Goal: Information Seeking & Learning: Learn about a topic

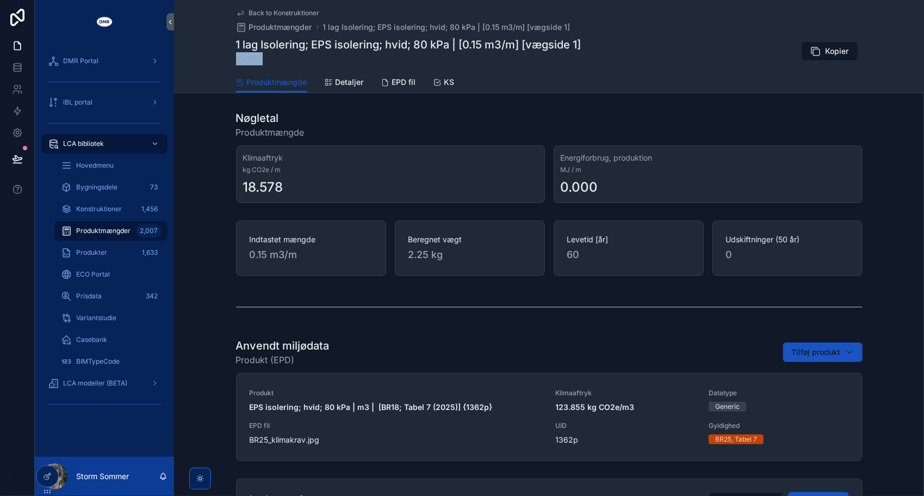
click at [263, 11] on span "Back to Konstruktioner" at bounding box center [284, 13] width 71 height 9
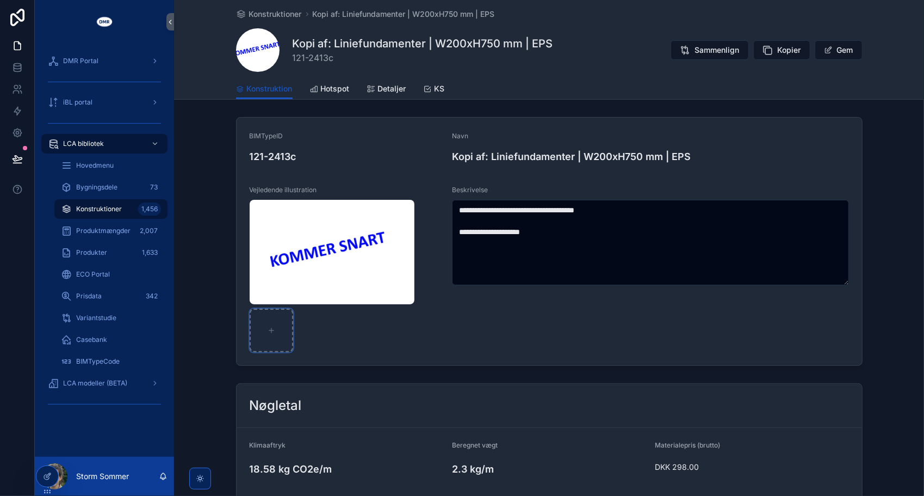
click at [265, 336] on div "scrollable content" at bounding box center [272, 330] width 44 height 44
type input "**********"
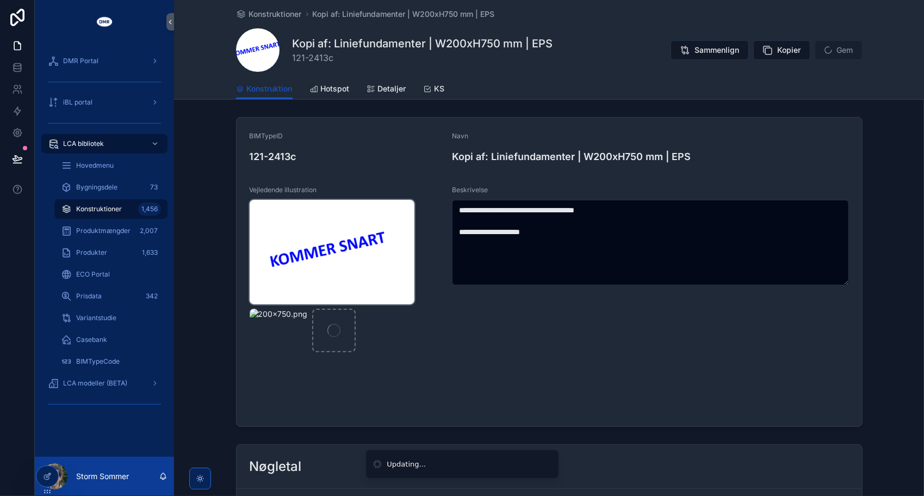
click at [399, 241] on img "scrollable content" at bounding box center [332, 252] width 165 height 104
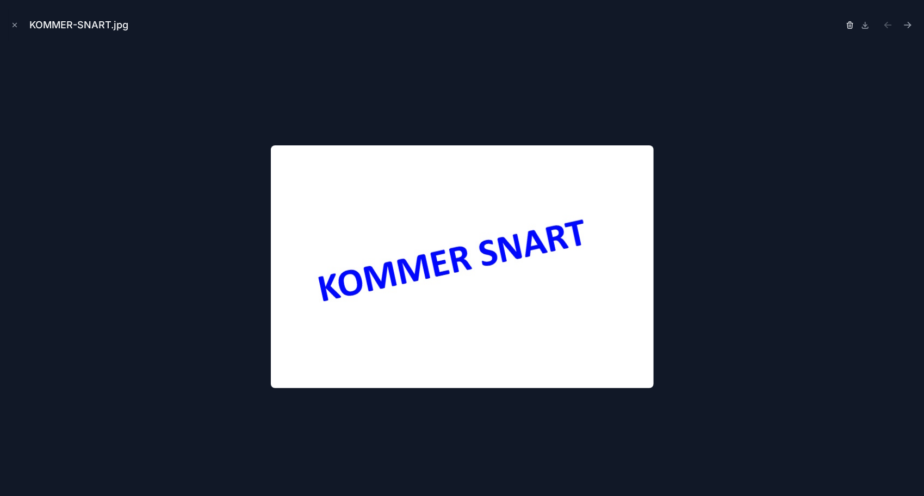
click at [850, 25] on icon "button" at bounding box center [850, 25] width 9 height 9
click at [841, 23] on icon "button" at bounding box center [840, 23] width 6 height 0
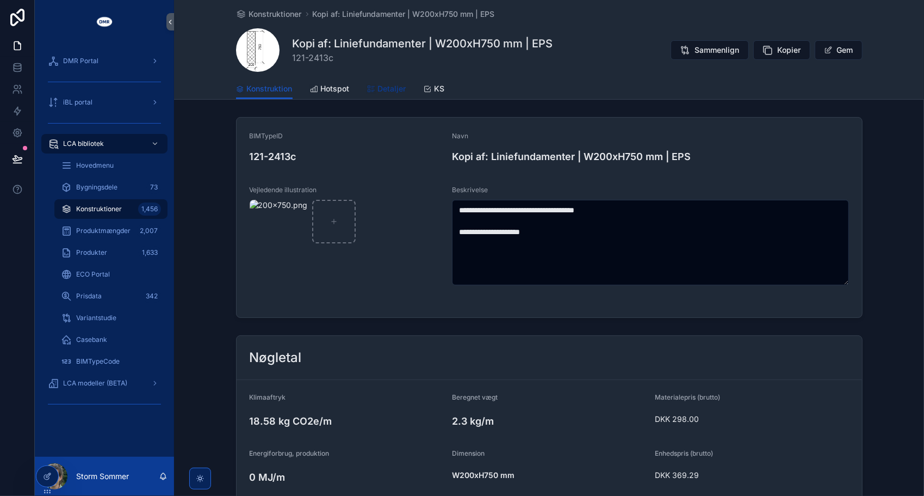
click at [393, 86] on span "Detaljer" at bounding box center [392, 88] width 28 height 11
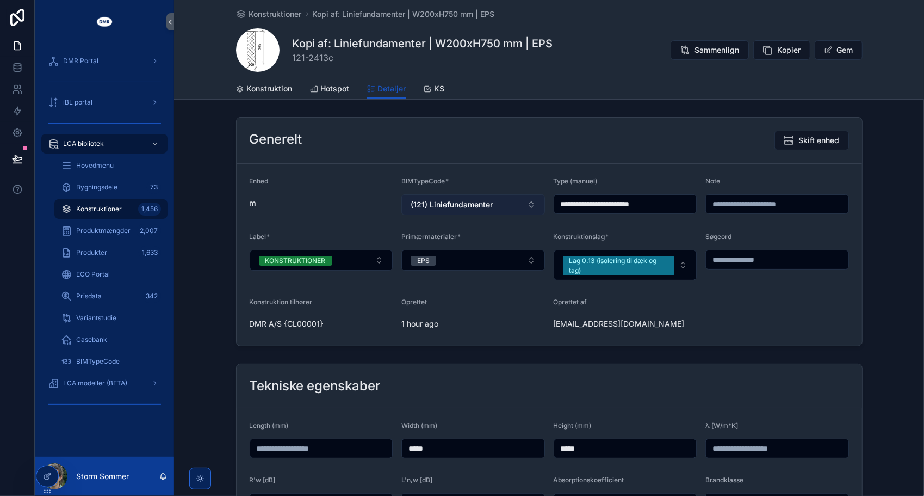
drag, startPoint x: 585, startPoint y: 204, endPoint x: 507, endPoint y: 203, distance: 78.3
click at [507, 203] on form "**********" at bounding box center [550, 255] width 626 height 182
type input "**********"
click at [632, 141] on div "Generelt Skift enhed" at bounding box center [549, 141] width 599 height 20
click at [358, 135] on div "Generelt Skift enhed" at bounding box center [549, 141] width 599 height 20
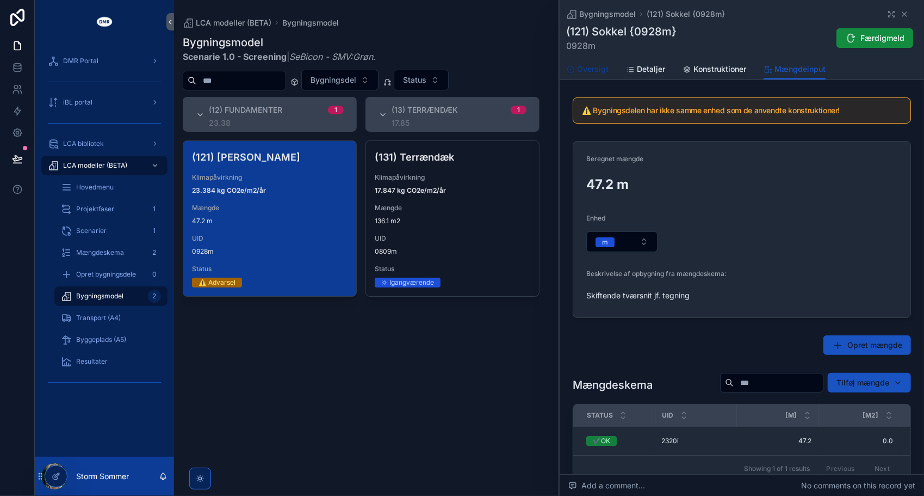
click at [593, 64] on span "Oversigt" at bounding box center [593, 69] width 32 height 11
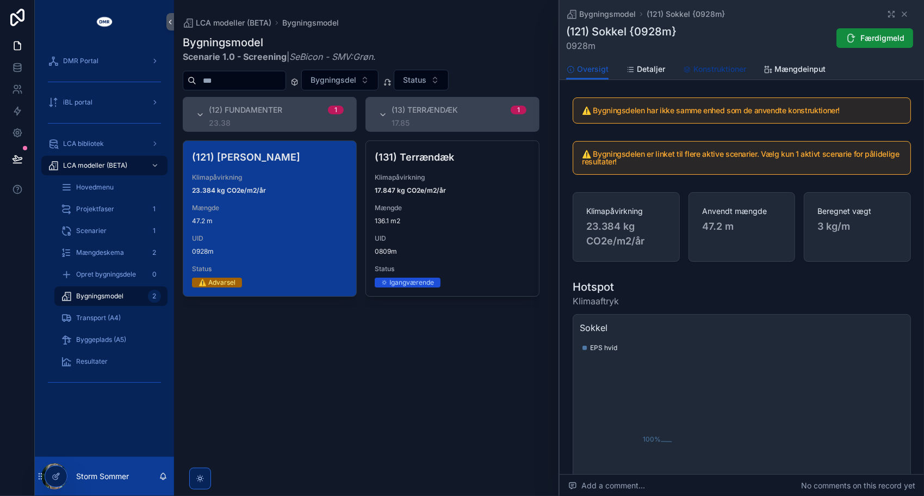
click at [702, 74] on span "Konstruktioner" at bounding box center [720, 69] width 53 height 11
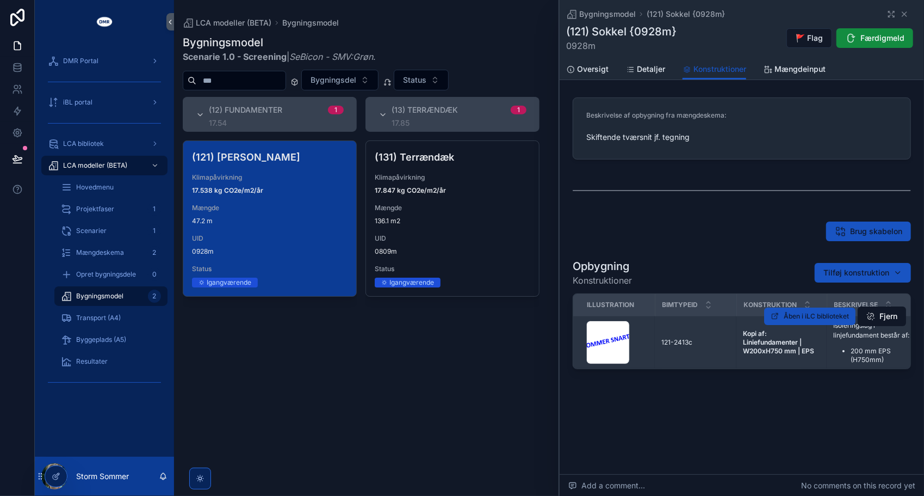
click at [665, 336] on td "121-2413c 121-2413c" at bounding box center [696, 342] width 82 height 53
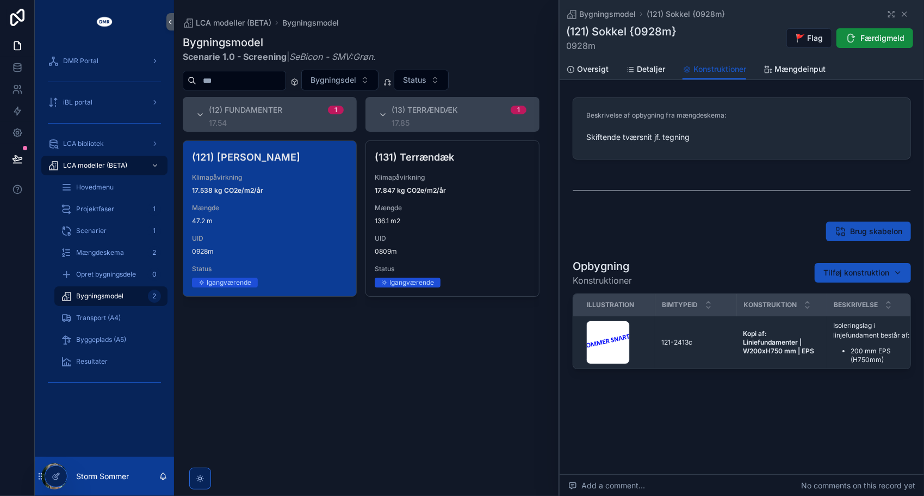
click at [662, 243] on div "Brug skabelon" at bounding box center [741, 231] width 351 height 28
click at [435, 360] on div "(131) Terrændæk Klimapåvirkning 17.847 kg CO2e/m2/år Mængde 136.1 m2 UID 0809m …" at bounding box center [453, 311] width 174 height 342
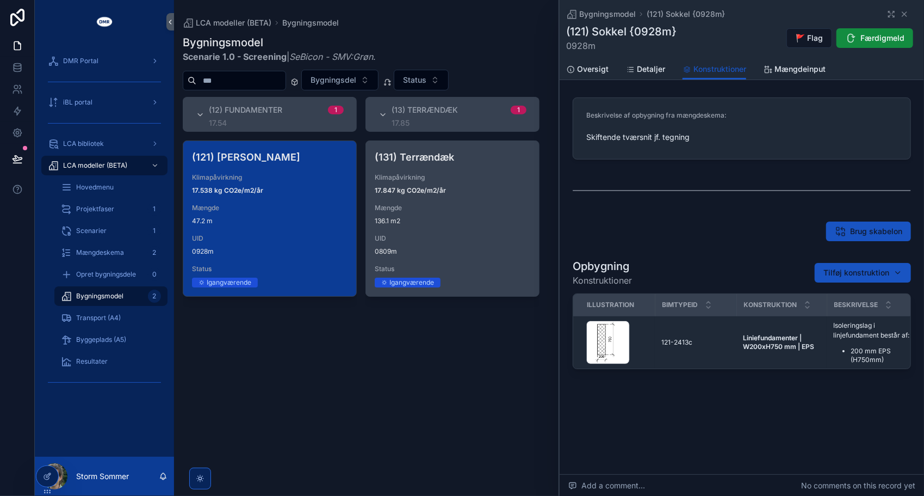
click at [423, 207] on span "Mængde" at bounding box center [453, 207] width 156 height 9
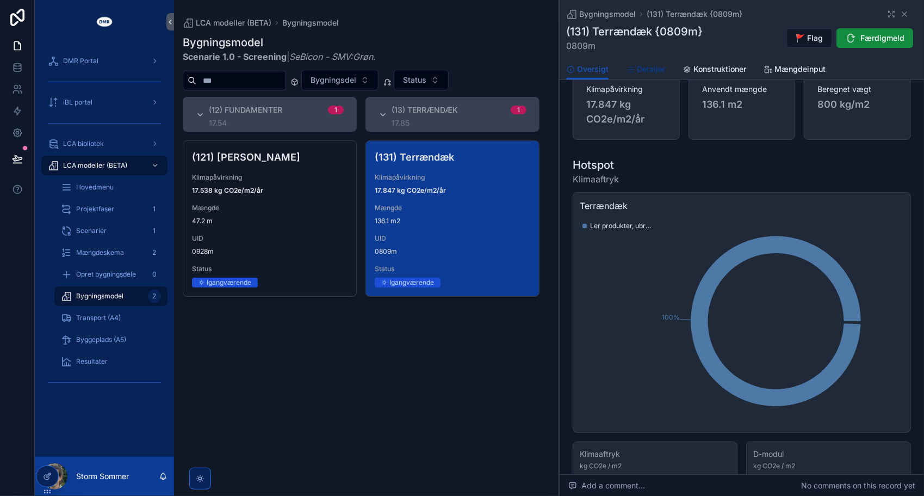
scroll to position [77, 0]
click at [709, 70] on span "Konstruktioner" at bounding box center [720, 69] width 53 height 11
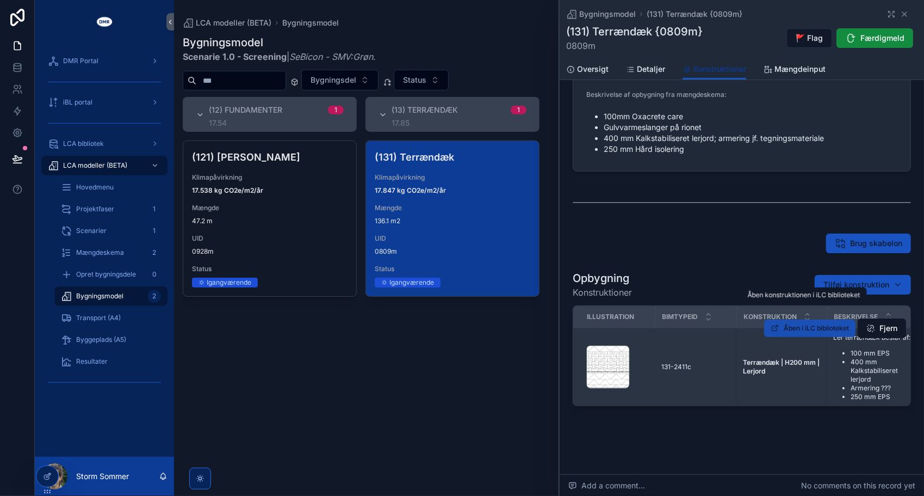
scroll to position [40, 0]
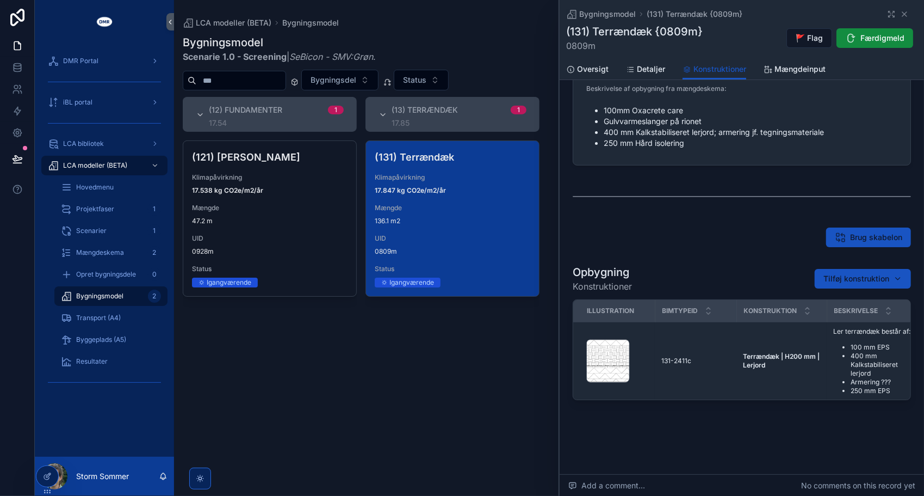
click at [402, 405] on div "(131) Terrændæk Klimapåvirkning 17.847 kg CO2e/m2/år Mængde 136.1 m2 UID 0809m …" at bounding box center [453, 311] width 174 height 342
click at [67, 137] on div "LCA bibliotek" at bounding box center [104, 143] width 113 height 17
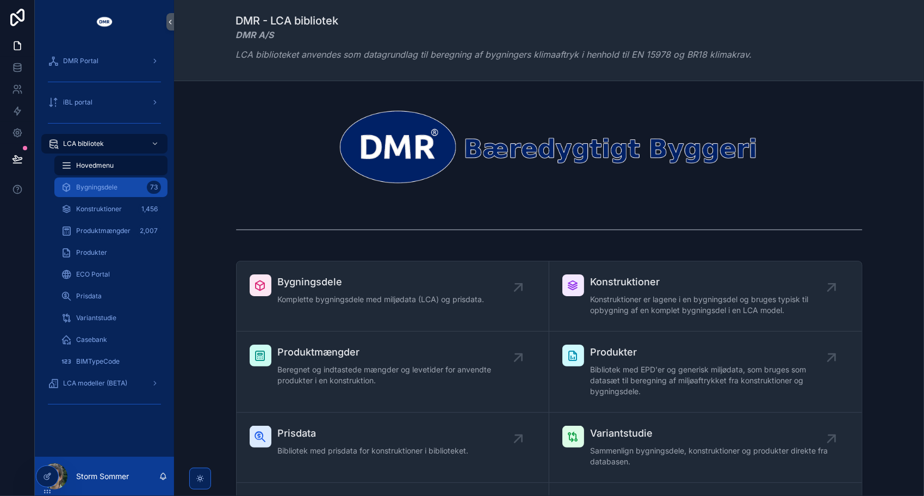
click at [101, 190] on span "Bygningsdele" at bounding box center [96, 187] width 41 height 9
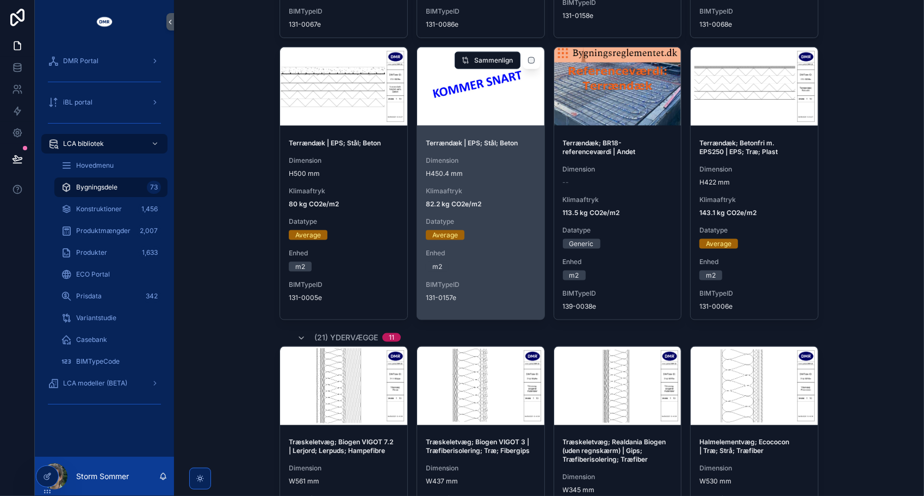
scroll to position [979, 0]
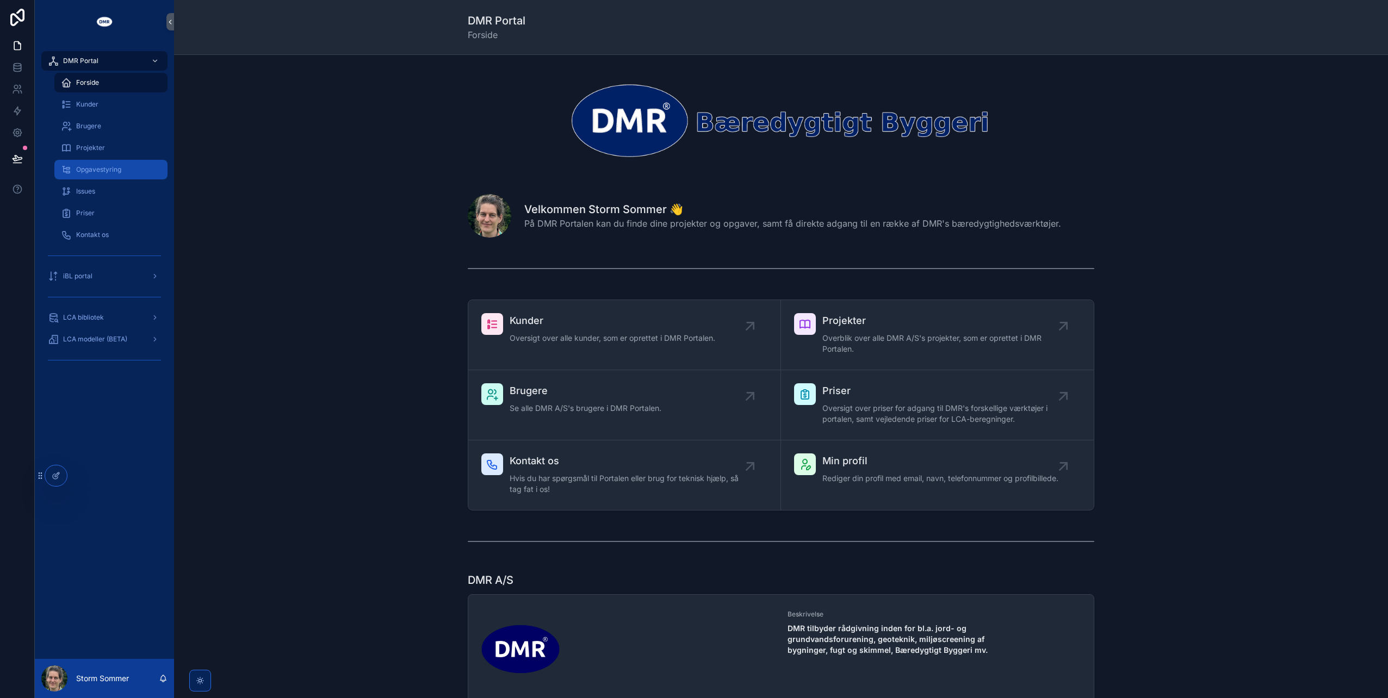
click at [98, 161] on div "Opgavestyring" at bounding box center [111, 169] width 100 height 17
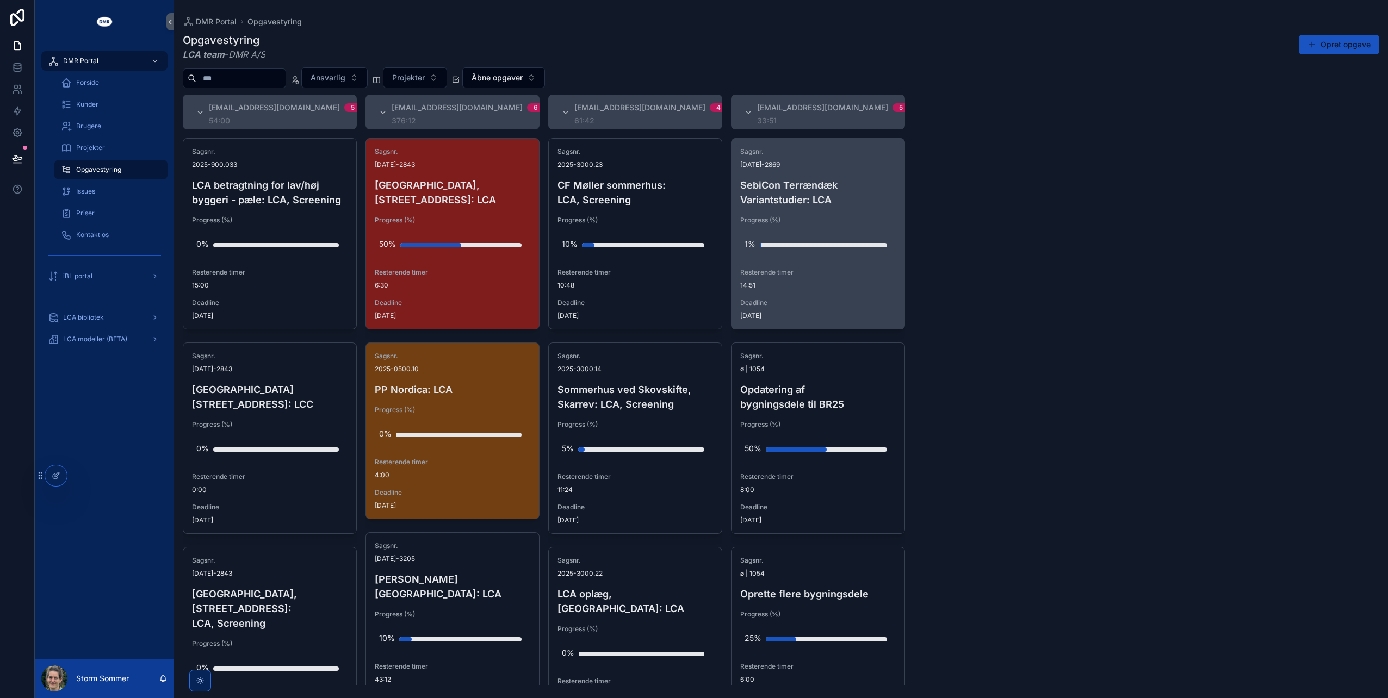
scroll to position [54, 0]
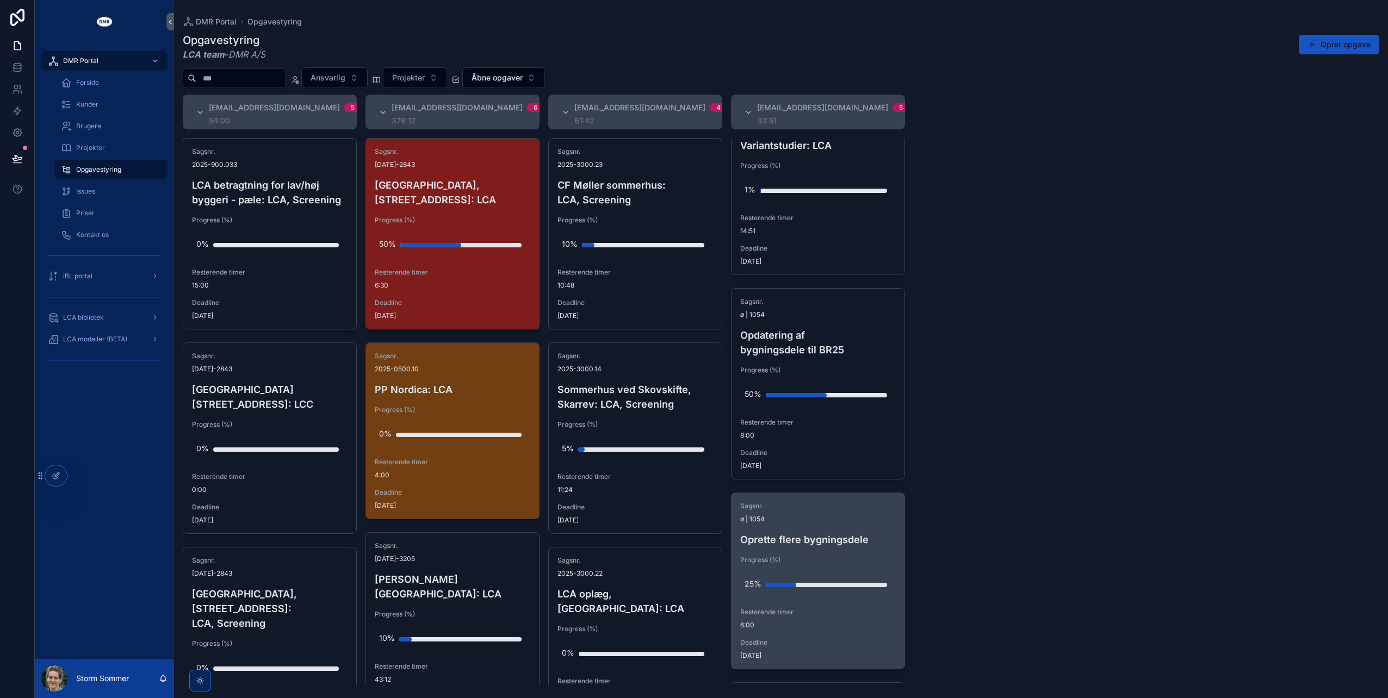
click at [837, 534] on h4 "Oprette flere bygningsdele" at bounding box center [818, 540] width 156 height 15
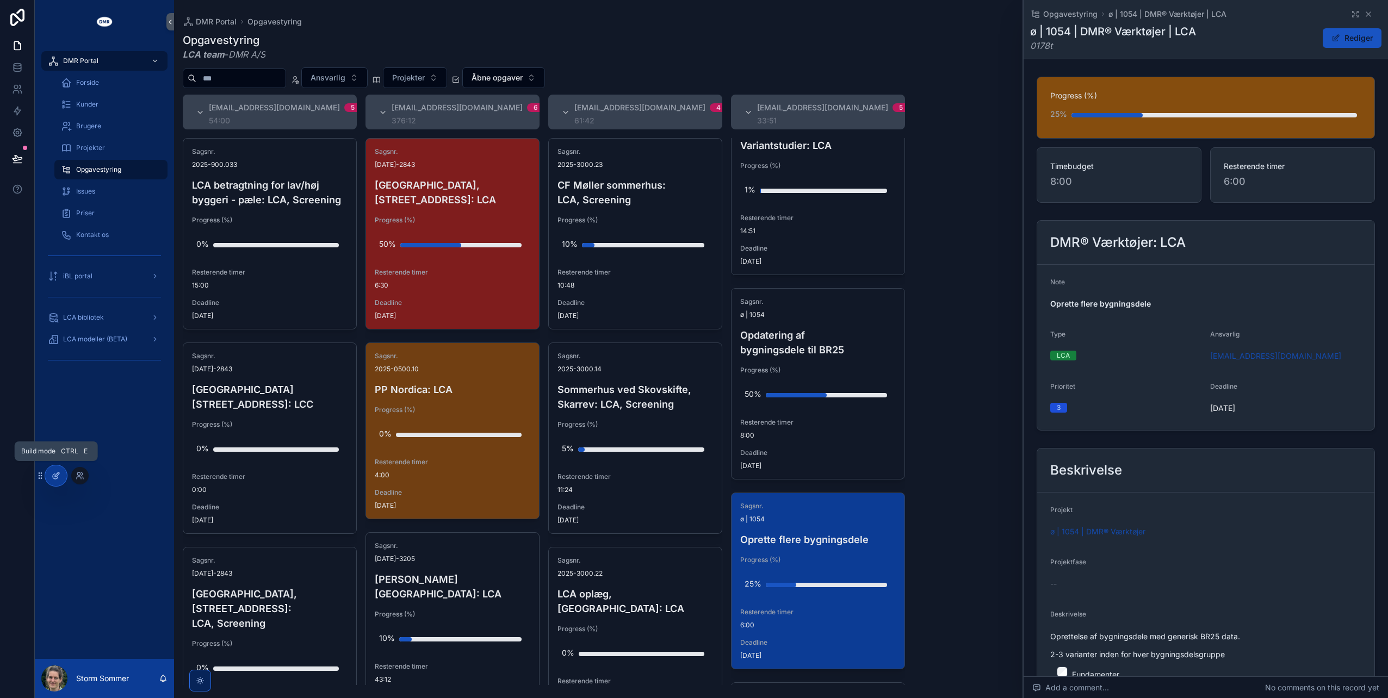
click at [56, 475] on icon at bounding box center [56, 476] width 9 height 9
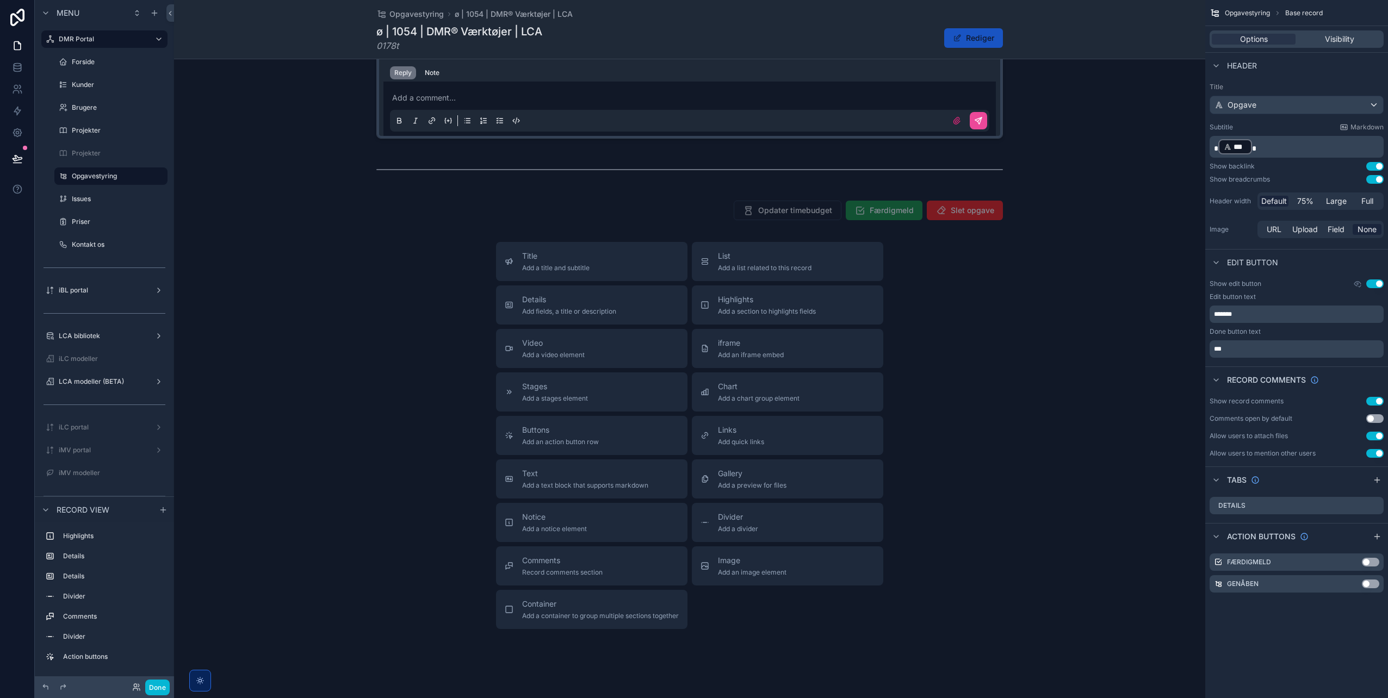
scroll to position [1088, 0]
click at [248, 28] on div "Opgavestyring ø | 1054 | DMR® Værktøjer | LCA ø | 1054 | DMR® Værktøjer | LCA 0…" at bounding box center [689, 29] width 1031 height 59
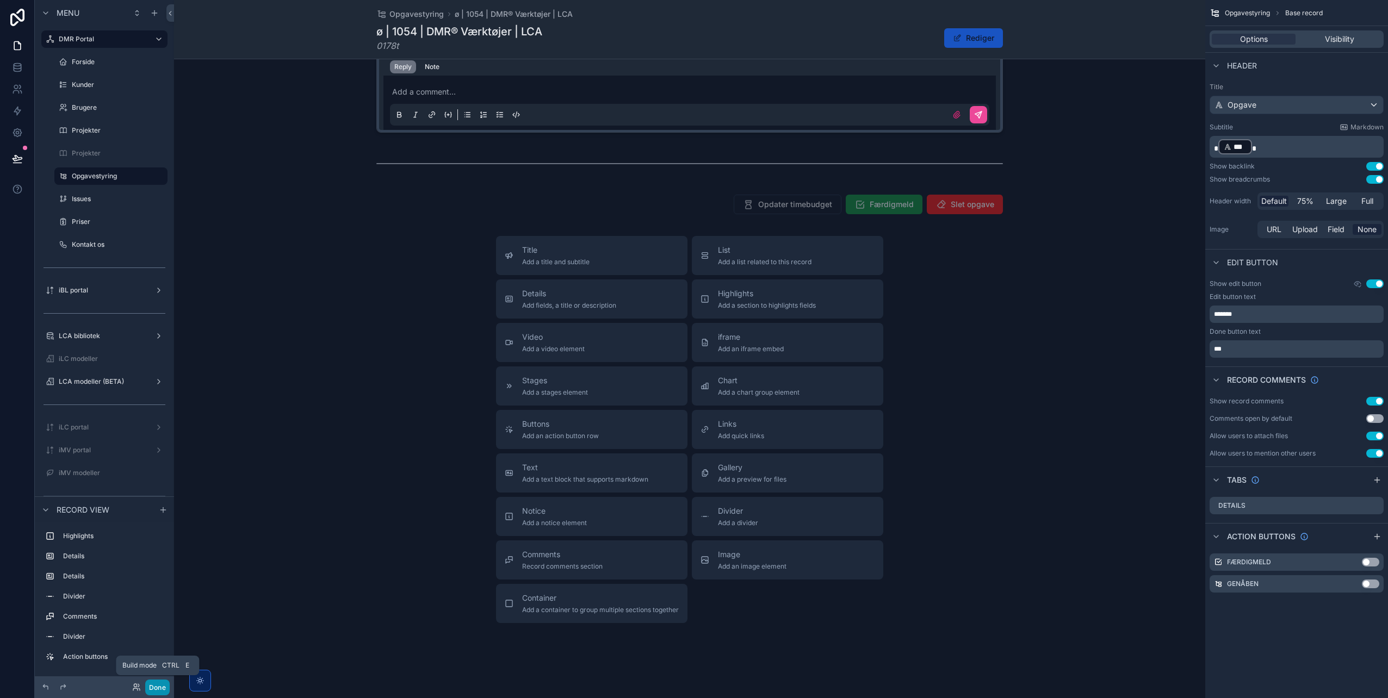
click at [158, 684] on button "Done" at bounding box center [157, 688] width 24 height 16
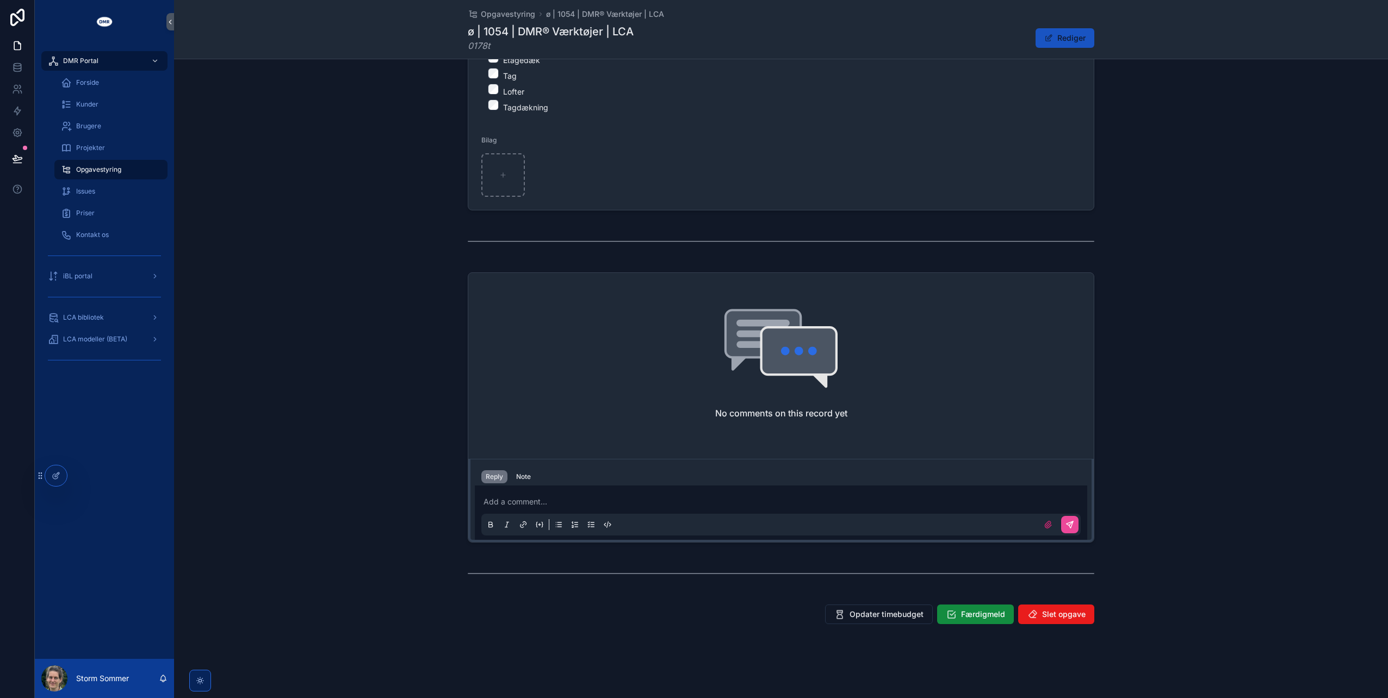
scroll to position [677, 0]
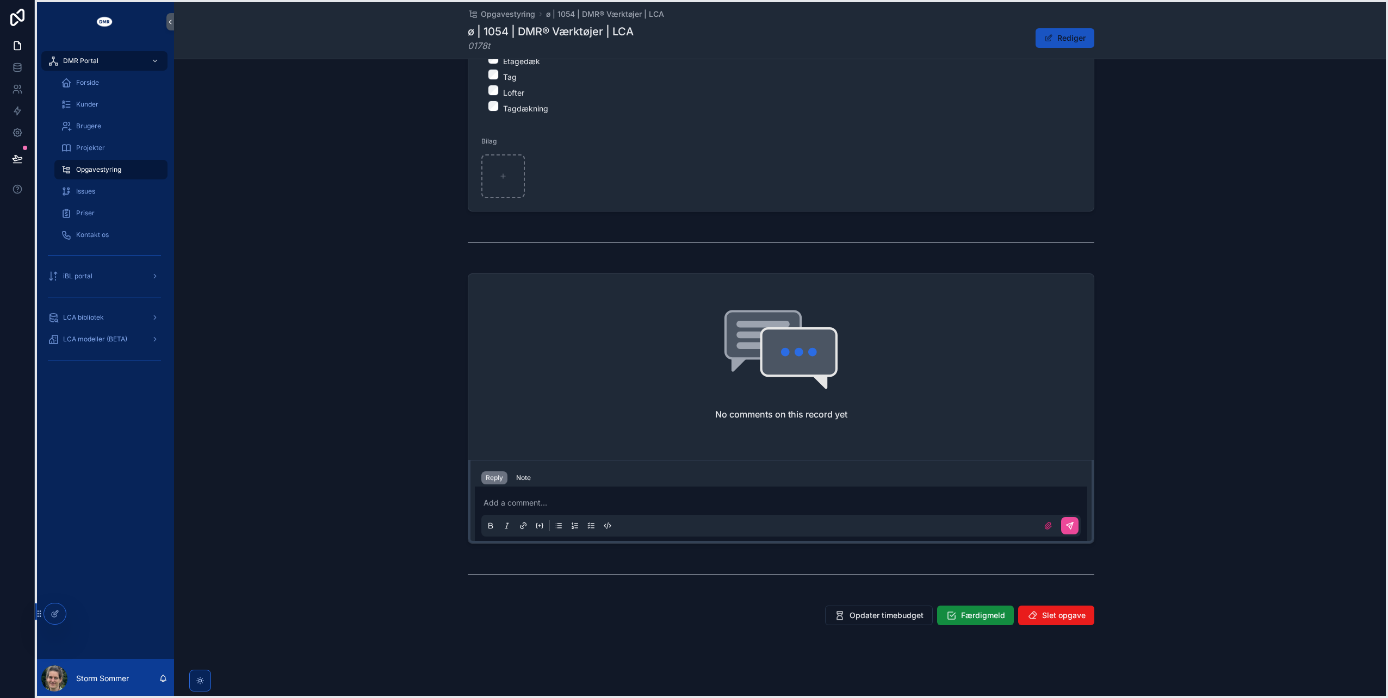
drag, startPoint x: 38, startPoint y: 475, endPoint x: 35, endPoint y: 620, distance: 144.7
click at [35, 618] on icon at bounding box center [39, 614] width 9 height 9
drag, startPoint x: 41, startPoint y: 621, endPoint x: 42, endPoint y: 530, distance: 90.3
click at [41, 536] on icon at bounding box center [40, 536] width 1 height 1
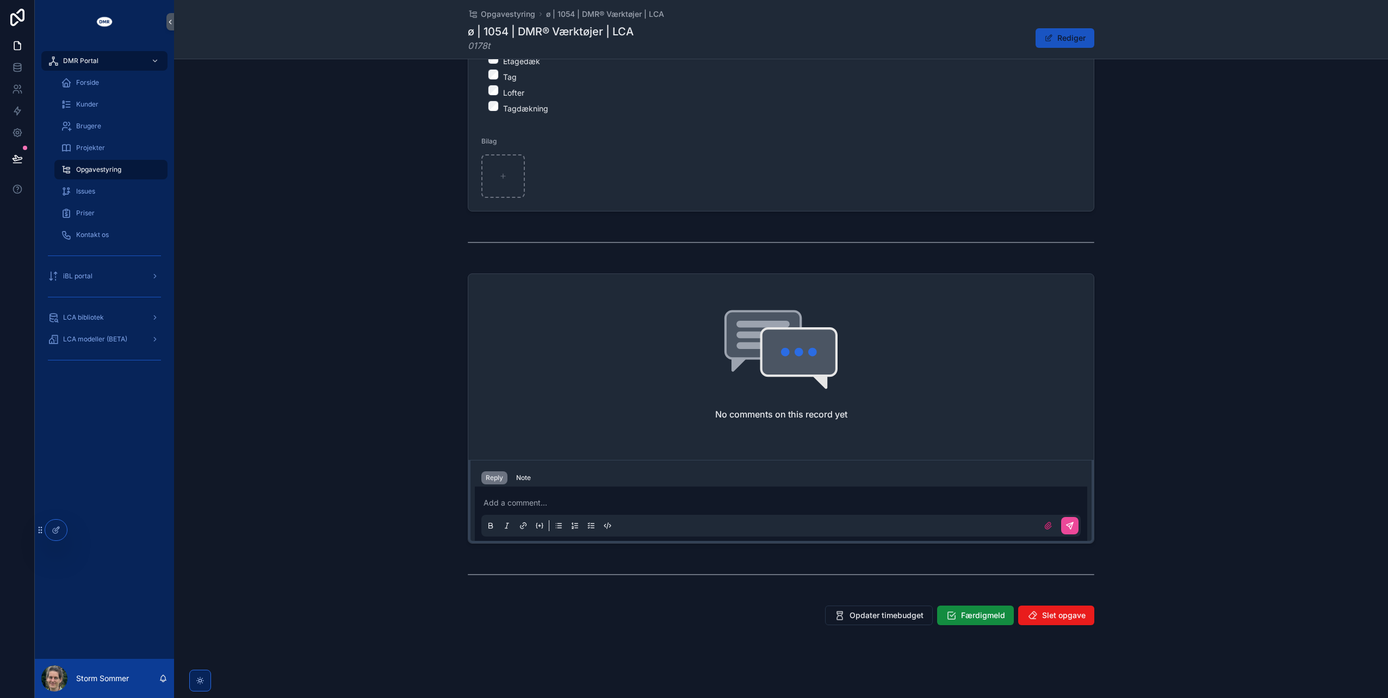
click at [342, 268] on div "Progress (%) 25% Timebudget 8:00 Resterende timer 6:00 DMR® Værktøjer: LCA Note…" at bounding box center [781, 13] width 1214 height 1234
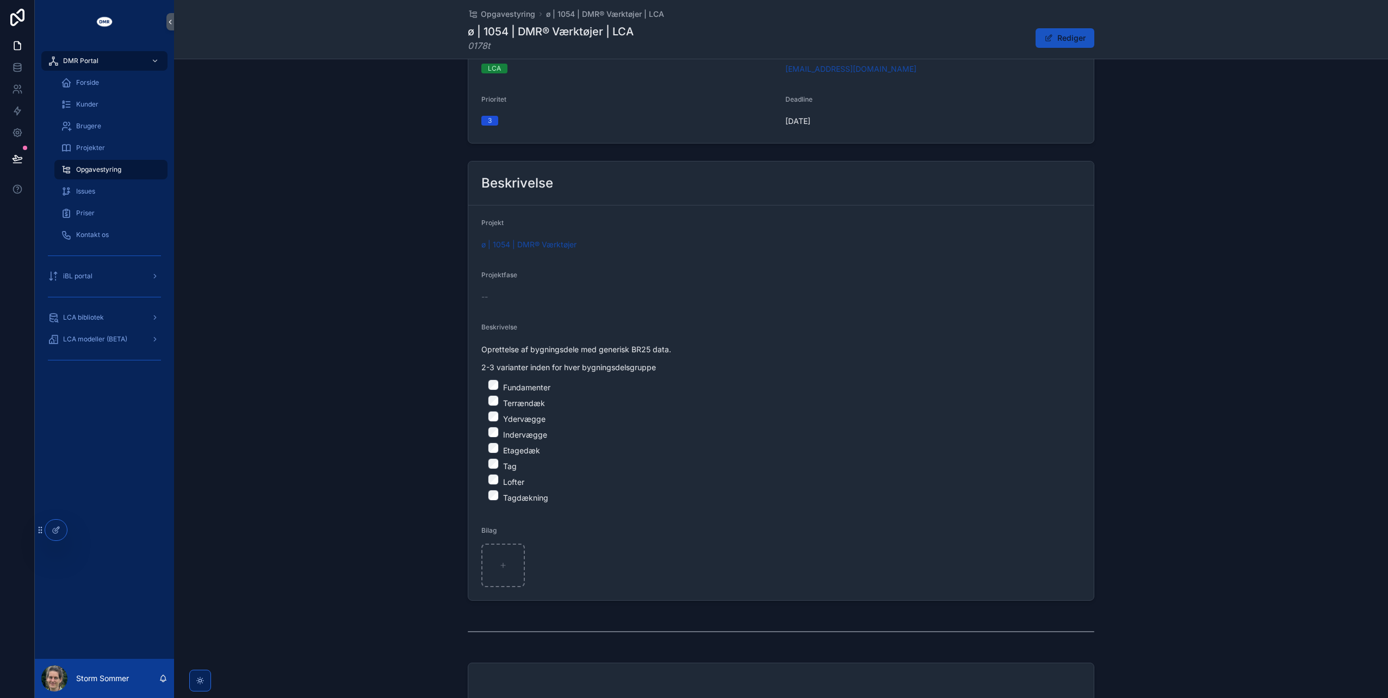
scroll to position [0, 0]
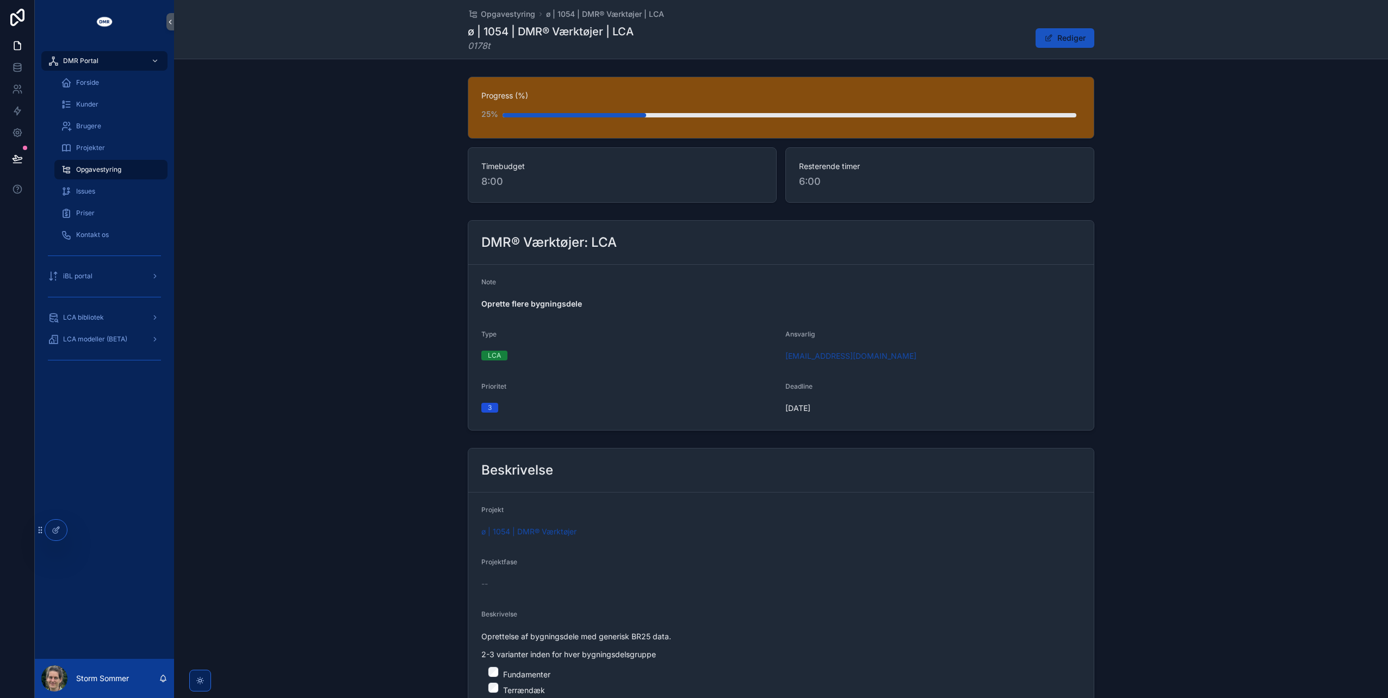
click at [108, 168] on span "Opgavestyring" at bounding box center [98, 169] width 45 height 9
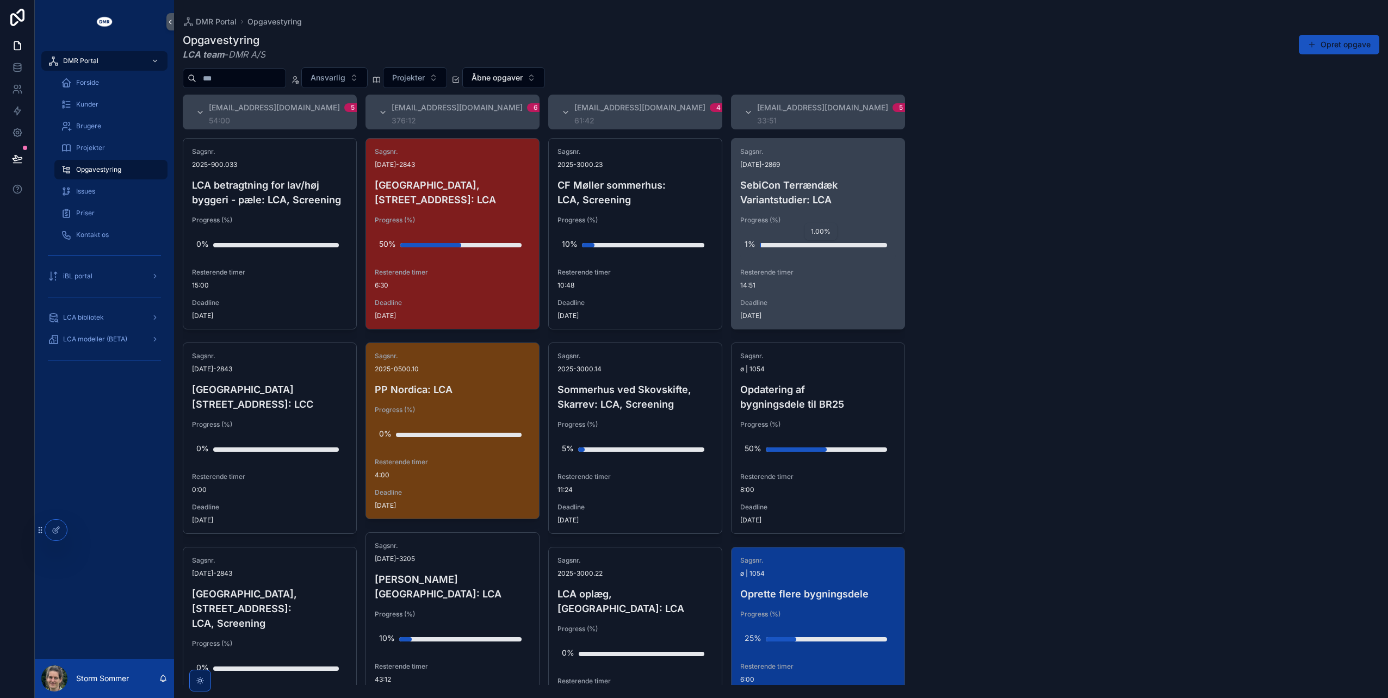
click at [778, 244] on div "scrollable content" at bounding box center [823, 245] width 127 height 4
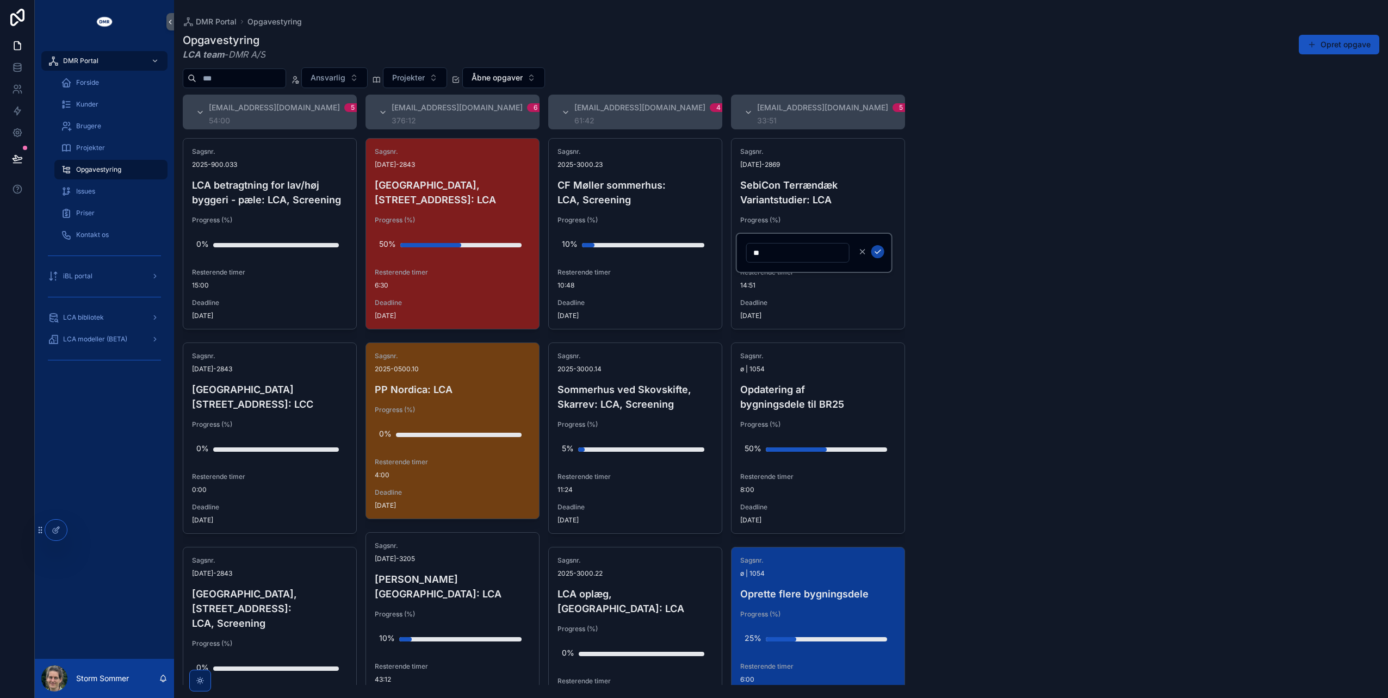
type input "**"
click at [879, 248] on icon "scrollable content" at bounding box center [878, 252] width 9 height 9
click at [105, 143] on div "Projekter" at bounding box center [111, 147] width 100 height 17
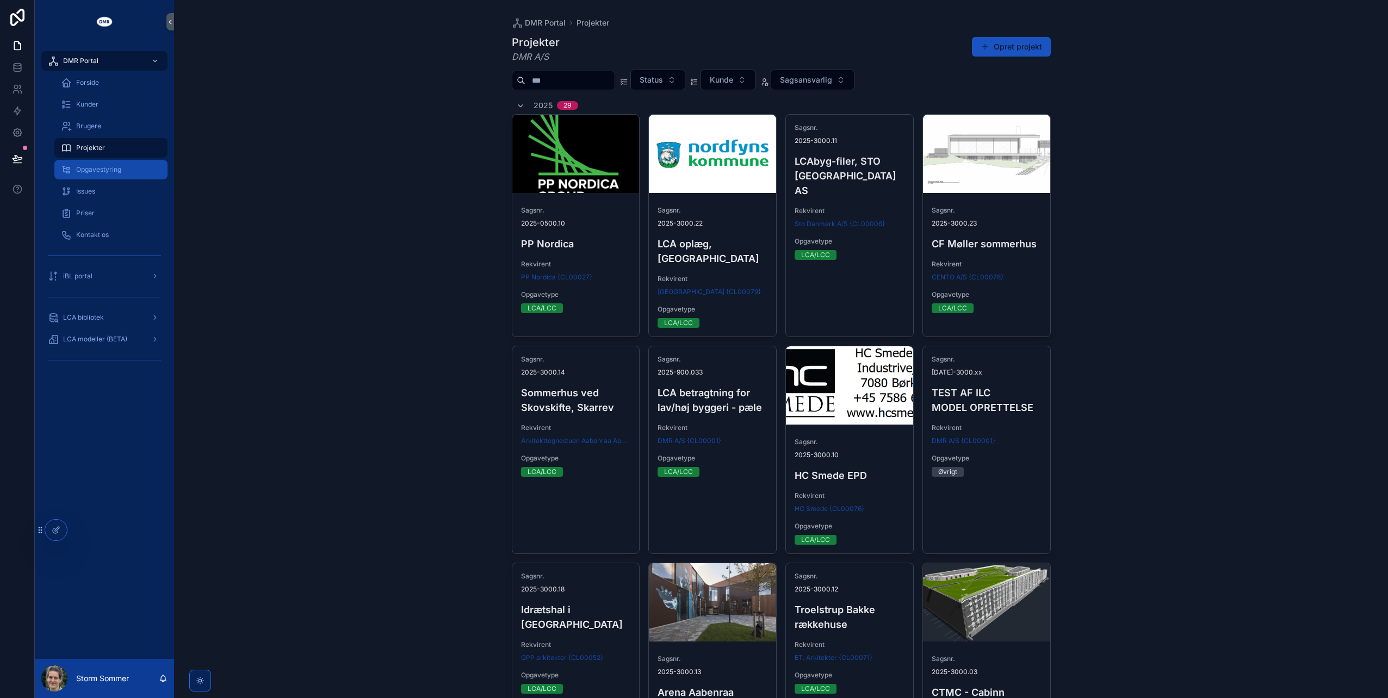
click at [102, 168] on span "Opgavestyring" at bounding box center [98, 169] width 45 height 9
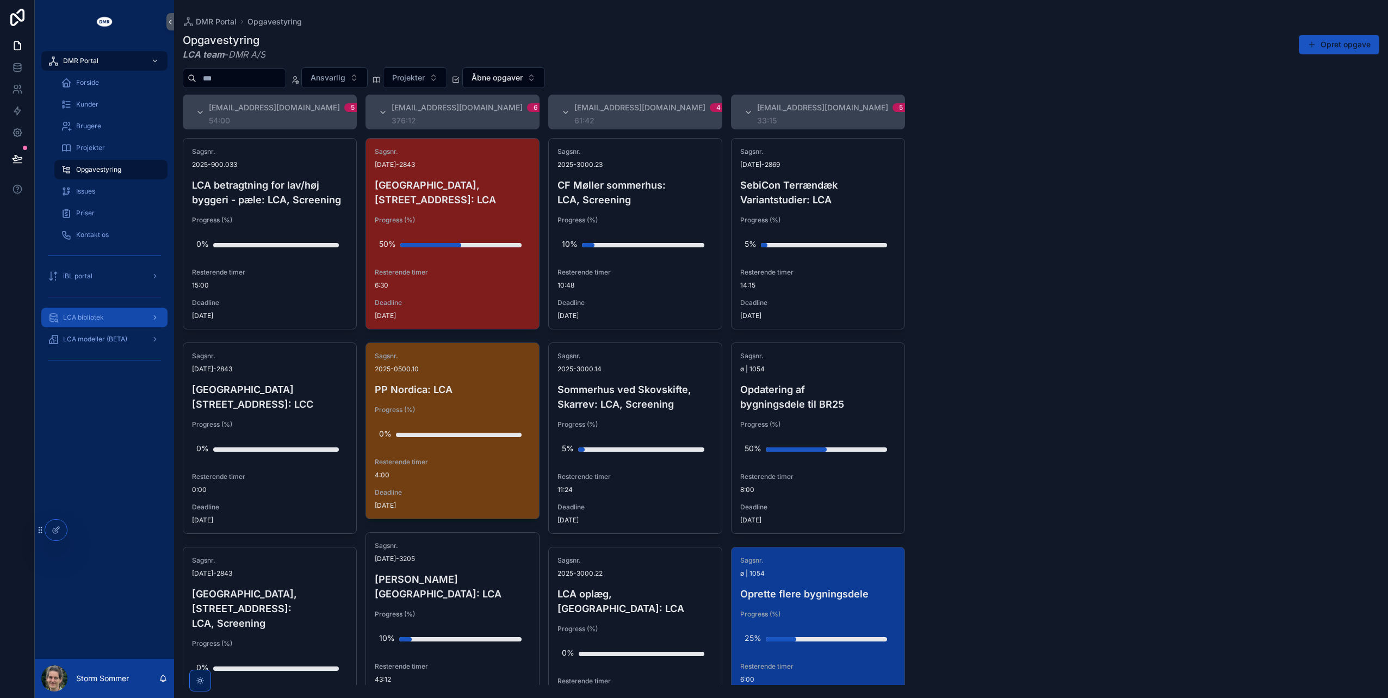
click at [75, 319] on span "LCA bibliotek" at bounding box center [83, 317] width 41 height 9
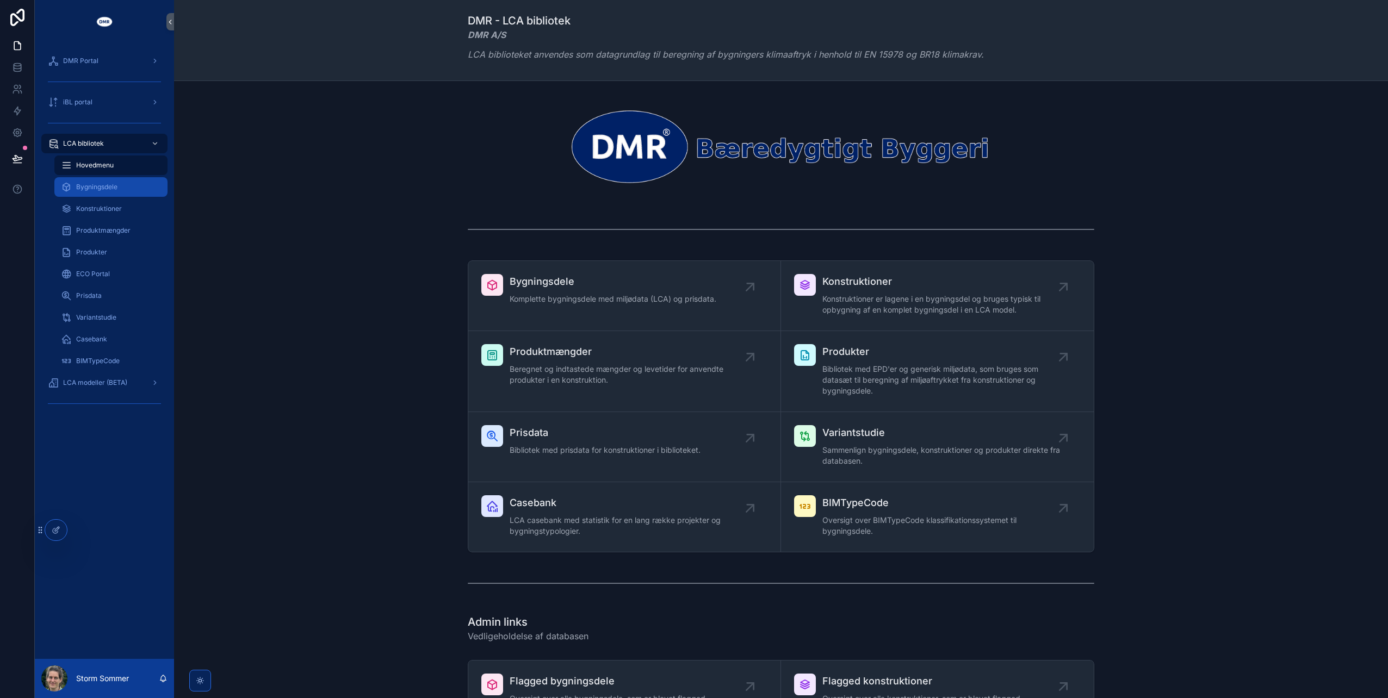
click at [103, 182] on div "Bygningsdele" at bounding box center [111, 186] width 100 height 17
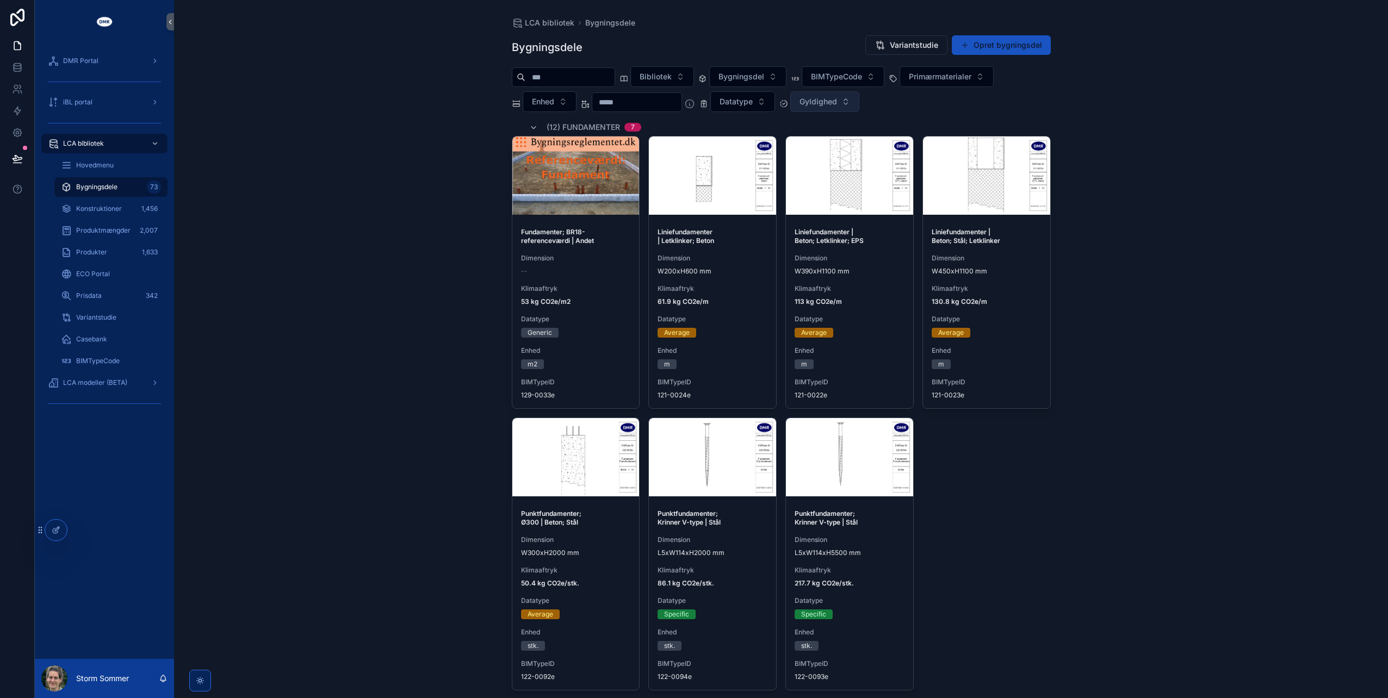
click at [859, 103] on button "Gyldighed" at bounding box center [824, 101] width 69 height 21
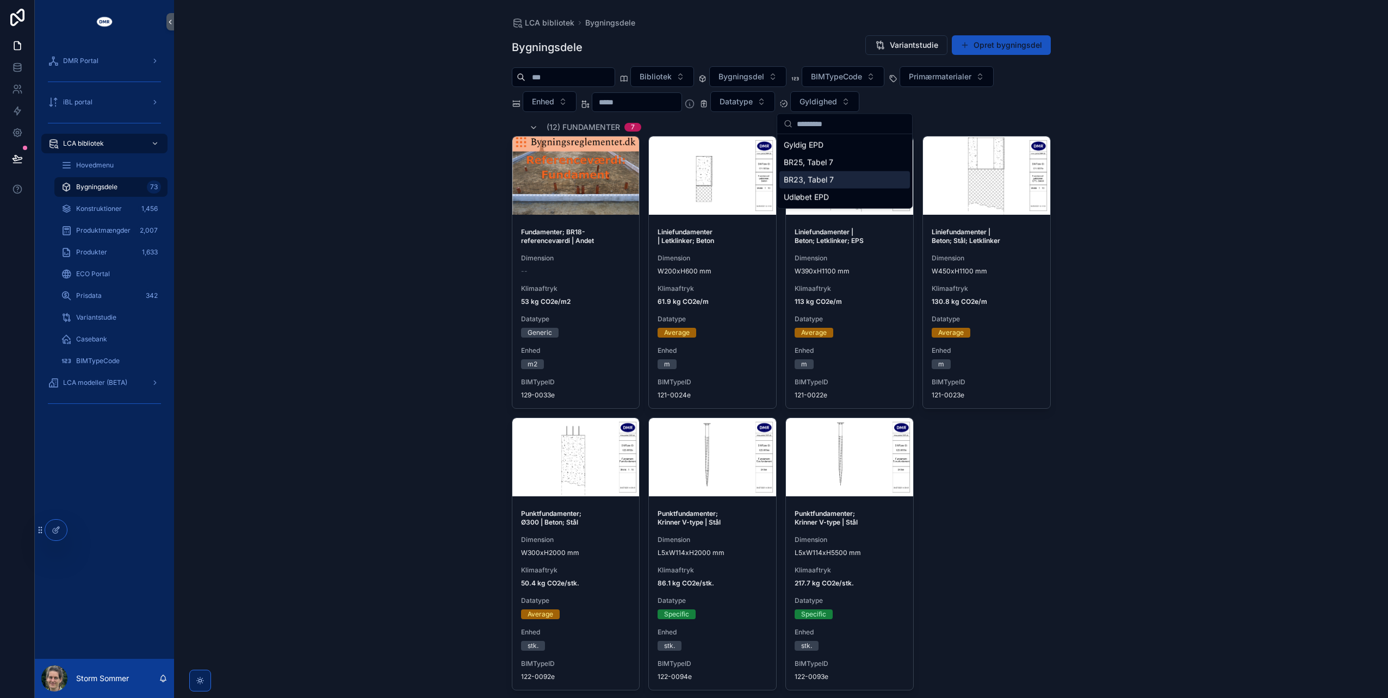
click at [825, 182] on div "BR23, Tabel 7" at bounding box center [844, 179] width 131 height 17
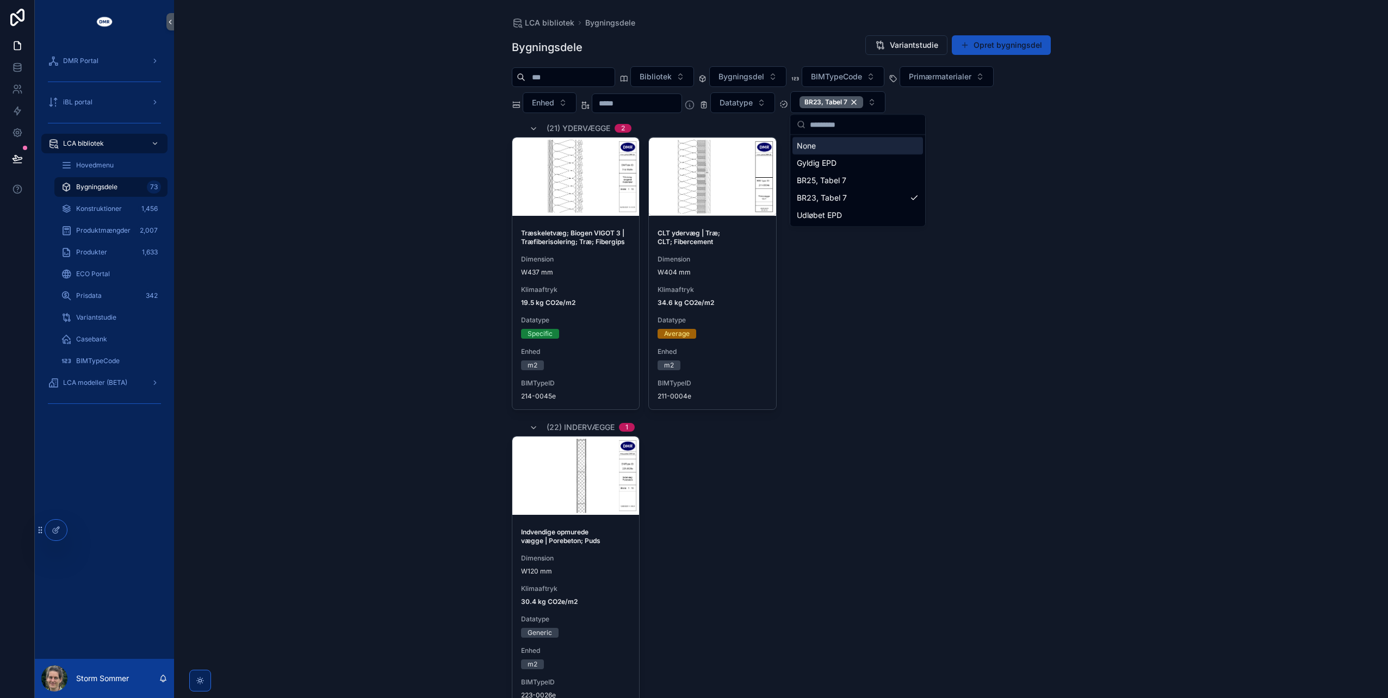
click at [972, 105] on div "Bibliotek Bygningsdel BIMTypeCode Primærmaterialer Enhed Datatype BR23, Tabel 7" at bounding box center [781, 89] width 539 height 47
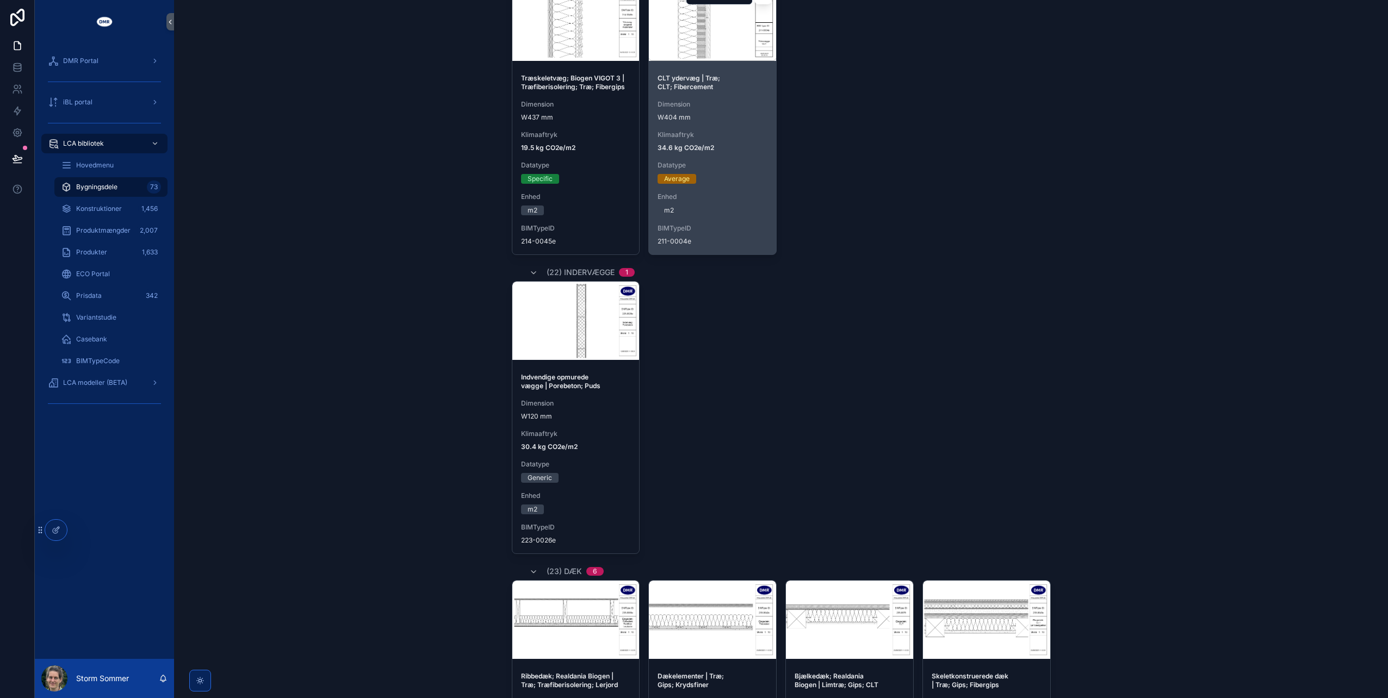
scroll to position [163, 0]
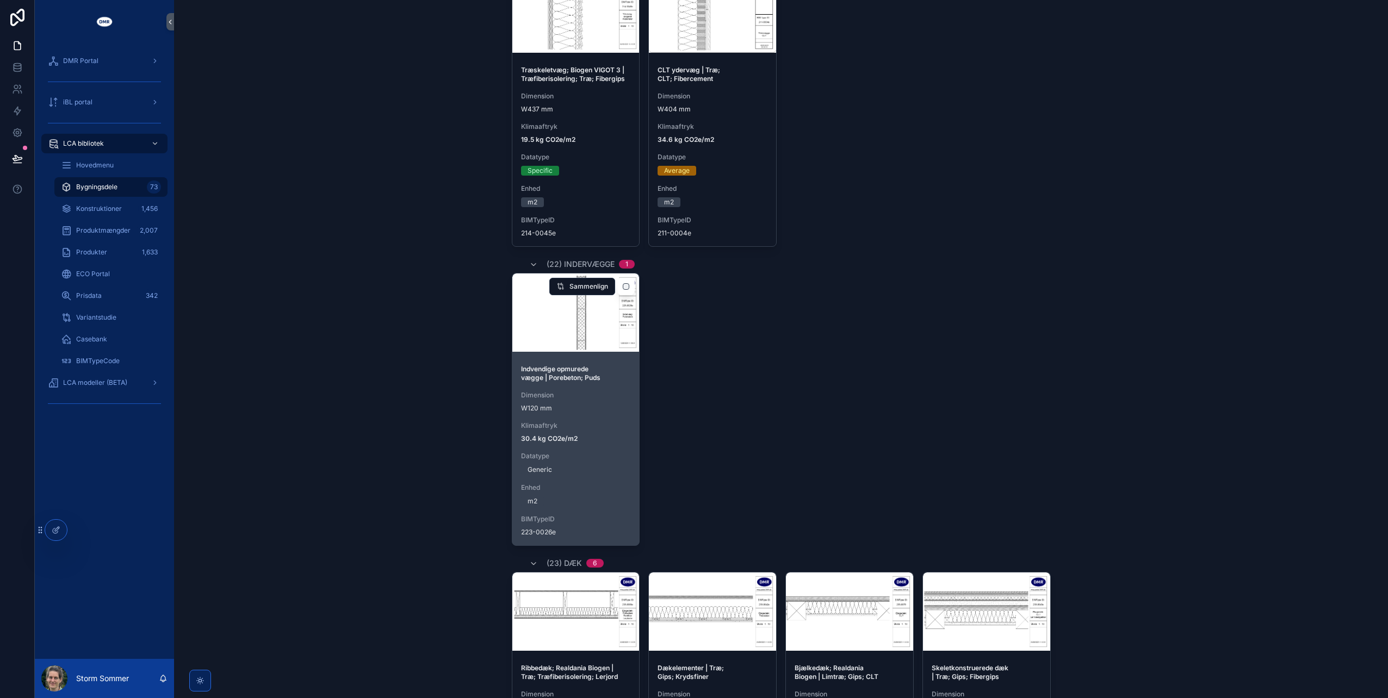
click at [618, 435] on span "30.4 kg CO2e/m2" at bounding box center [576, 439] width 110 height 9
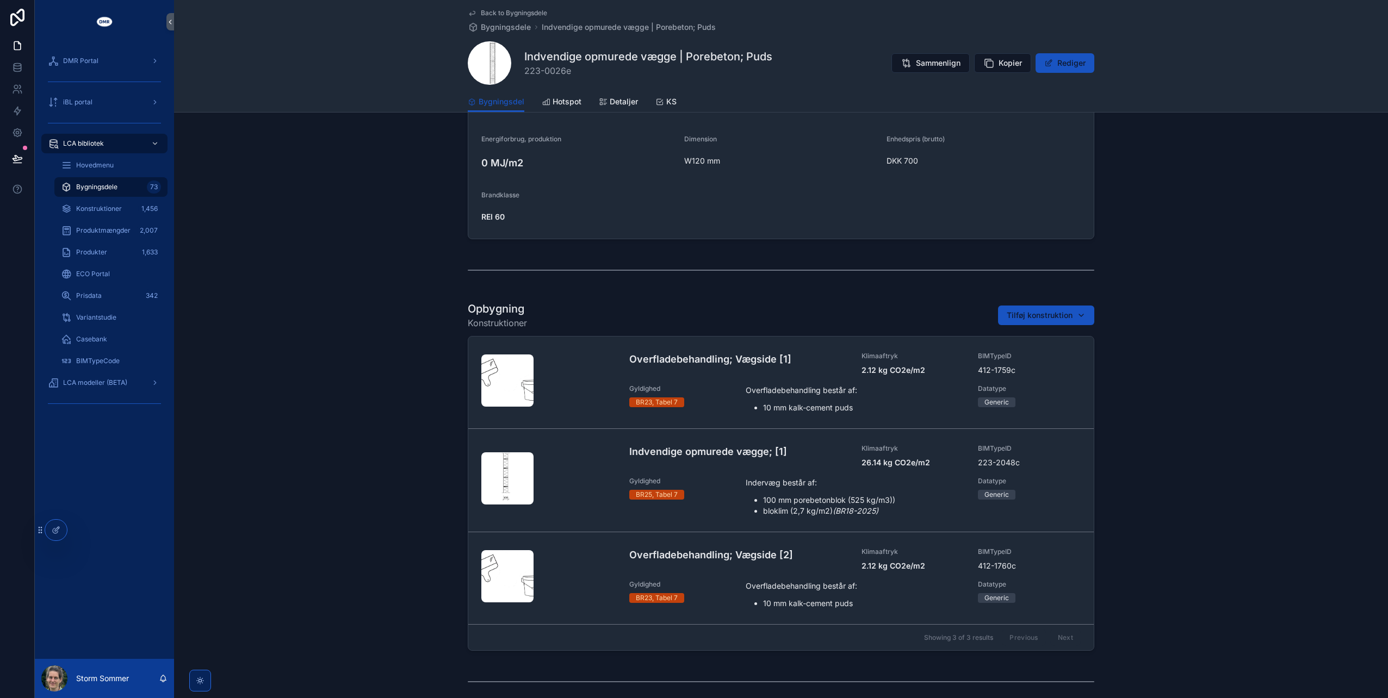
scroll to position [435, 0]
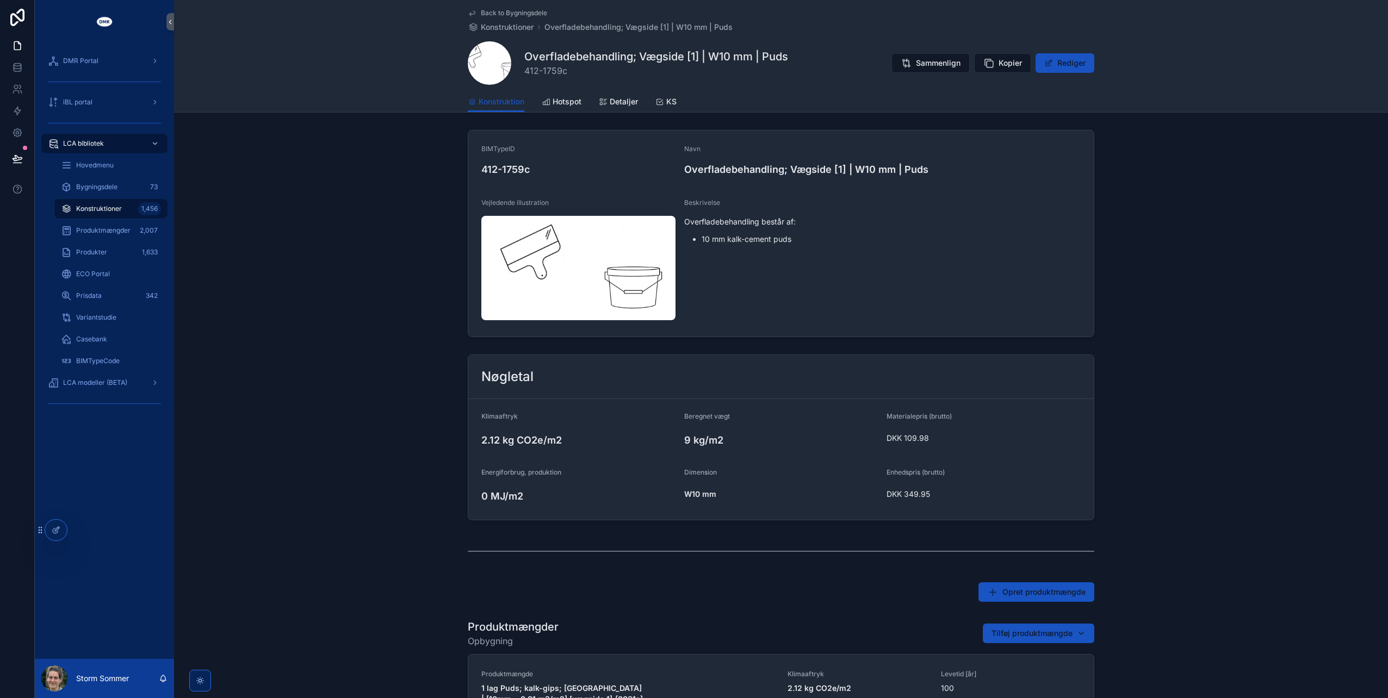
click at [361, 292] on div "BIMTypeID 412-1759c Navn Overfladebehandling; Vægside [1] | W10 mm | Puds Vejle…" at bounding box center [781, 234] width 1214 height 216
